Goal: Task Accomplishment & Management: Manage account settings

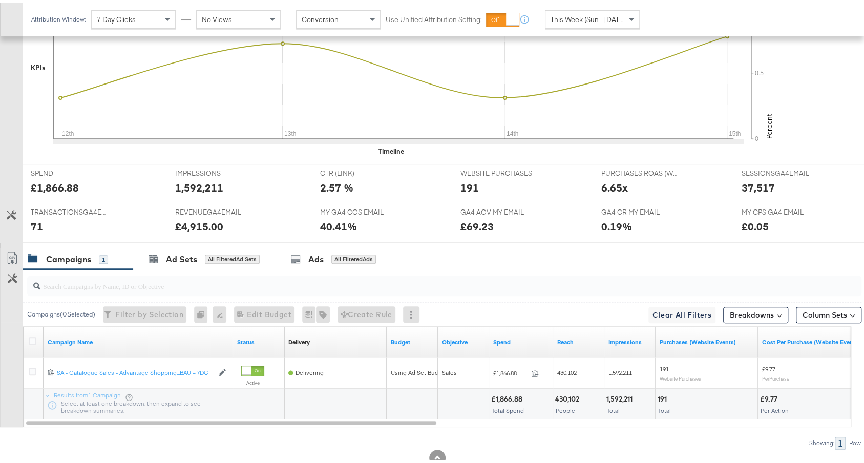
scroll to position [384, 0]
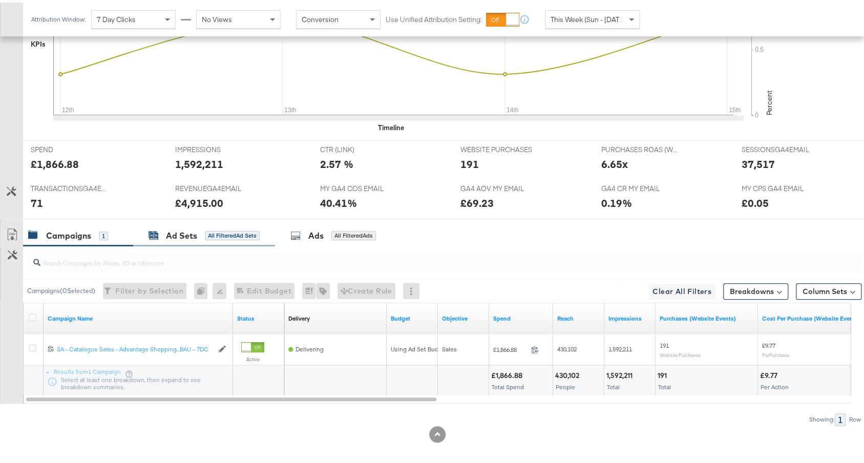
click at [251, 233] on div "Ad Sets All Filtered Ad Sets" at bounding box center [204, 233] width 111 height 12
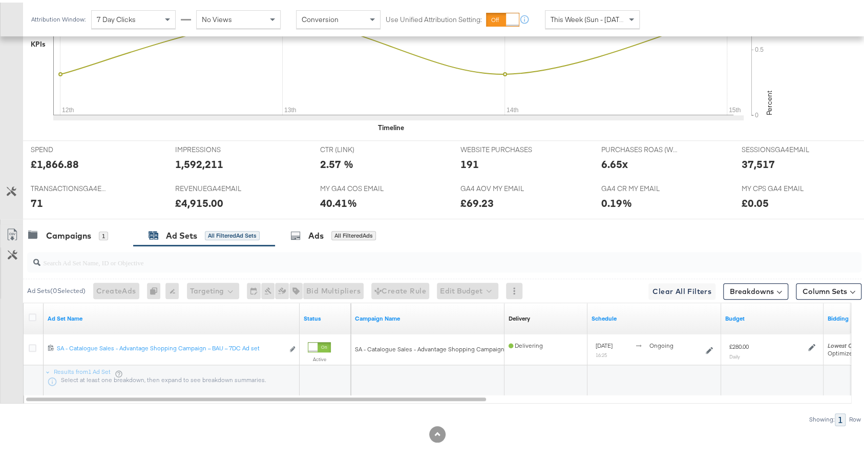
click at [562, 14] on span "This Week (Sun - [DATE])" at bounding box center [589, 16] width 77 height 9
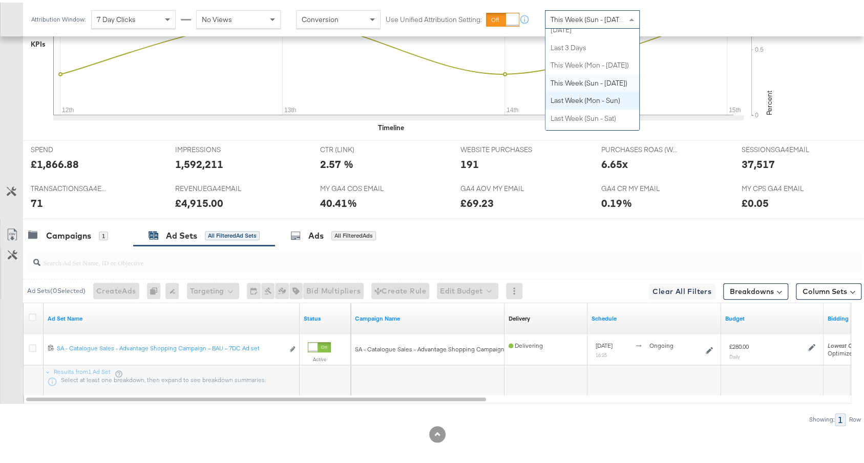
scroll to position [0, 0]
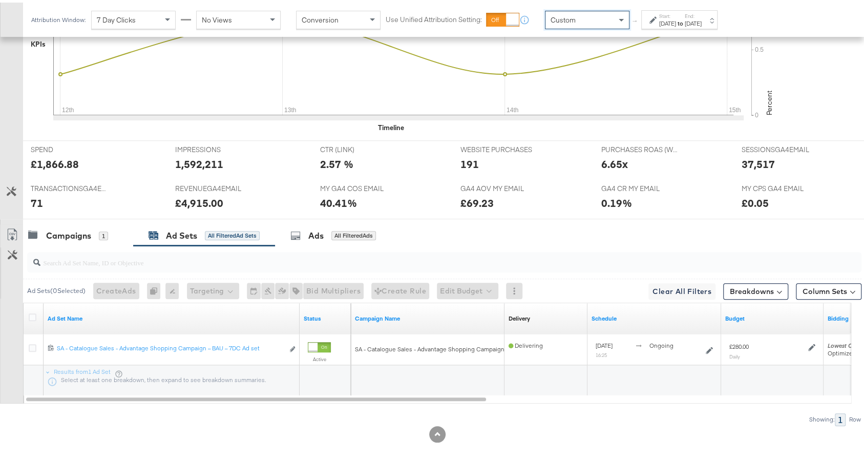
click at [656, 22] on div "Start: Oct 15th 2025 to End: Oct 15th 2025" at bounding box center [676, 17] width 52 height 15
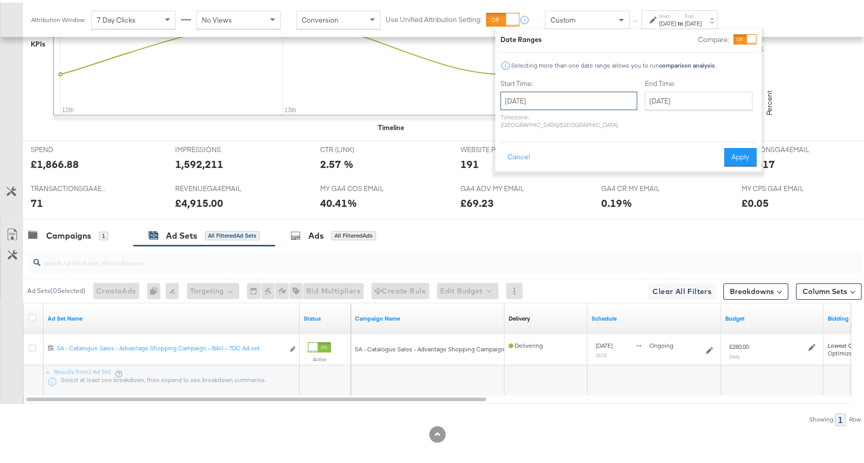
click at [561, 89] on input "October 15th 2025" at bounding box center [569, 98] width 137 height 18
click at [504, 176] on td "12" at bounding box center [512, 179] width 17 height 14
type input "October 12th 2025"
click at [649, 97] on input "October 15th 2025" at bounding box center [699, 98] width 108 height 18
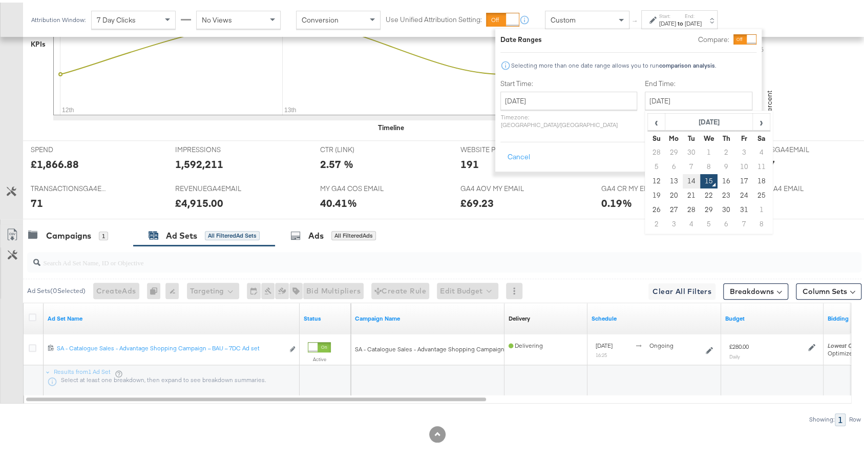
click at [683, 174] on td "14" at bounding box center [691, 179] width 17 height 14
type input "October 14th 2025"
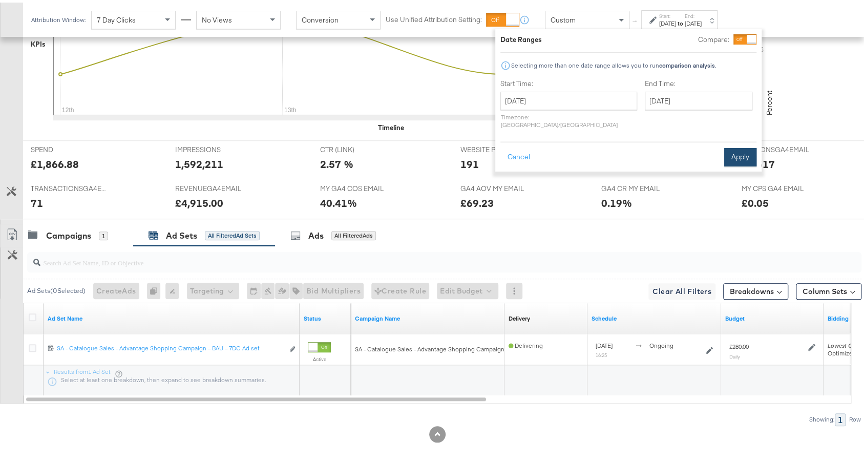
click at [748, 145] on button "Apply" at bounding box center [740, 154] width 32 height 18
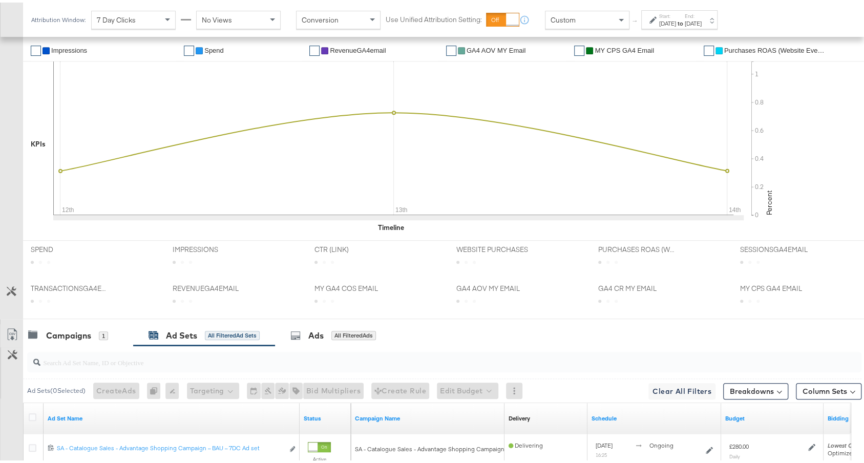
scroll to position [385, 0]
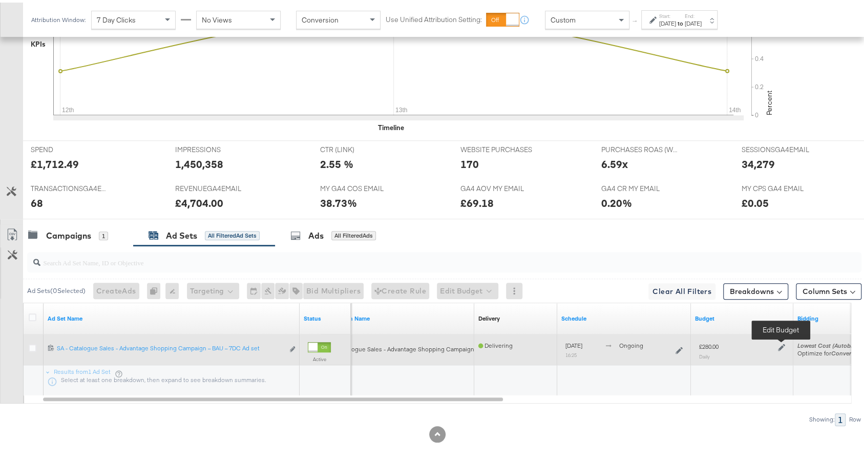
click at [781, 342] on icon at bounding box center [781, 345] width 7 height 7
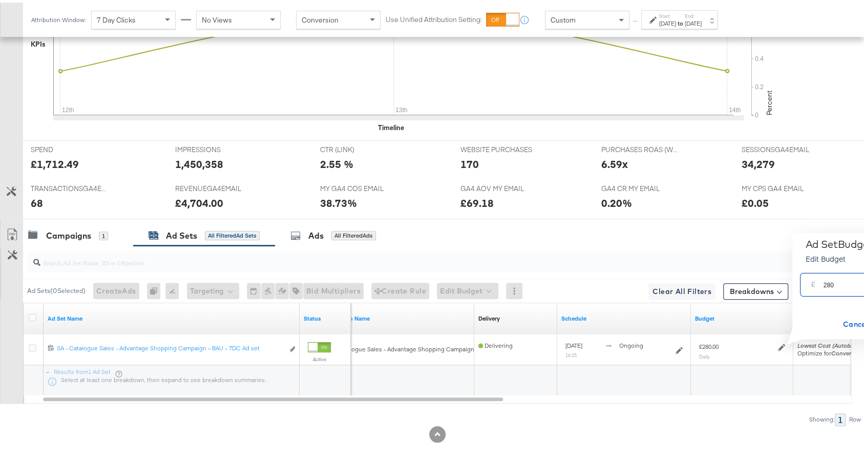
drag, startPoint x: 826, startPoint y: 283, endPoint x: 865, endPoint y: 282, distance: 39.5
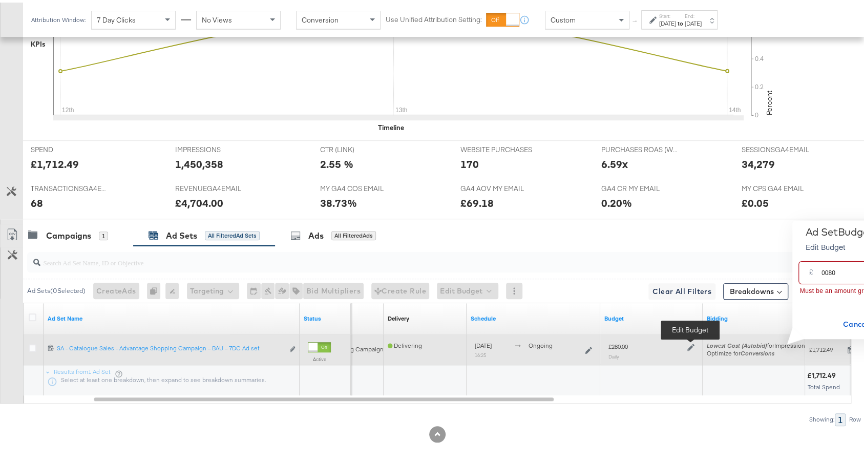
click at [692, 342] on icon at bounding box center [691, 344] width 7 height 7
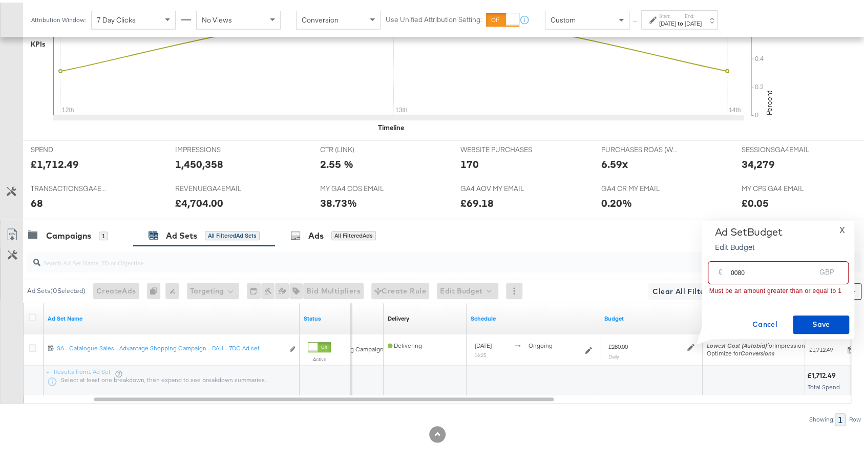
click at [749, 268] on input "0080" at bounding box center [773, 266] width 85 height 22
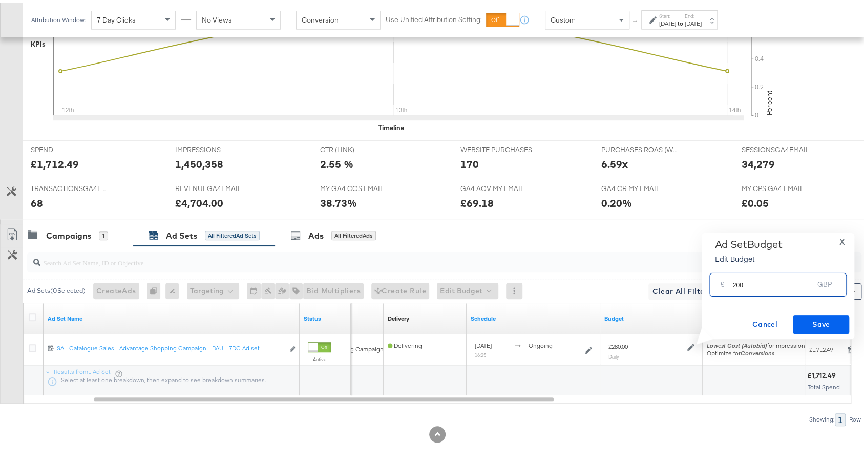
type input "200"
click at [836, 321] on span "Save" at bounding box center [821, 322] width 48 height 13
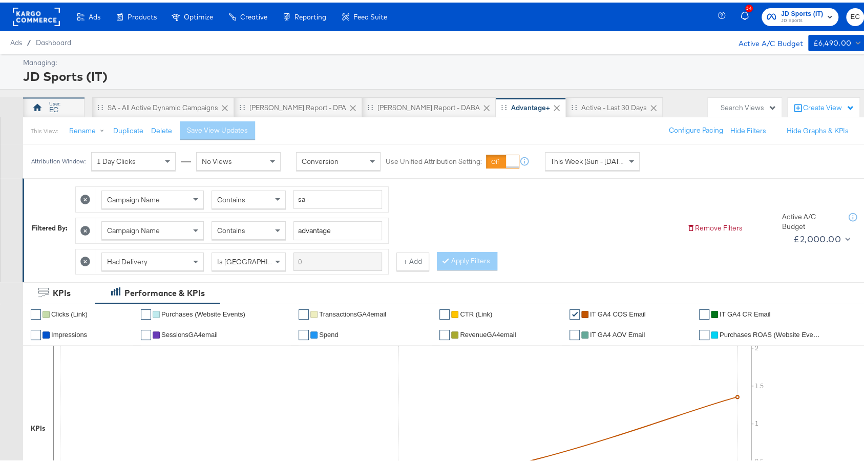
click at [41, 109] on icon at bounding box center [37, 105] width 10 height 10
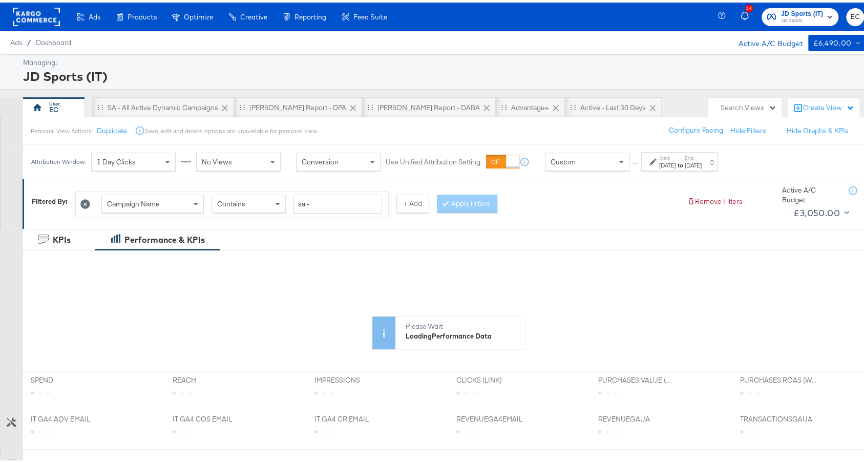
click at [702, 161] on div "Oct 13th 2025" at bounding box center [693, 163] width 17 height 8
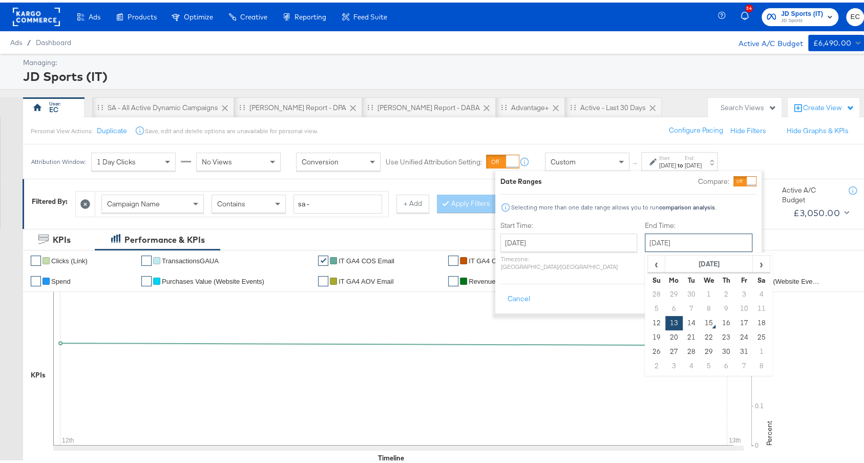
click at [646, 241] on input "October 13th 2025" at bounding box center [699, 240] width 108 height 18
click at [683, 320] on td "14" at bounding box center [691, 321] width 17 height 14
type input "October 14th 2025"
click at [737, 297] on button "Apply" at bounding box center [740, 296] width 32 height 18
